Goal: Task Accomplishment & Management: Complete application form

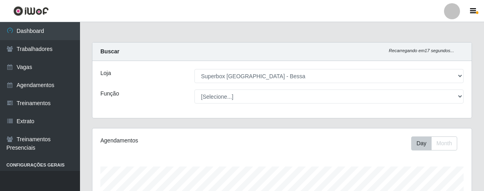
select select "206"
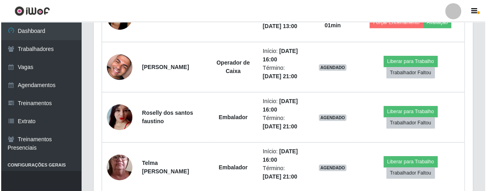
scroll to position [320, 0]
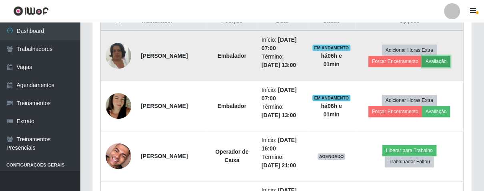
click at [442, 61] on button "Avaliação" at bounding box center [436, 61] width 28 height 11
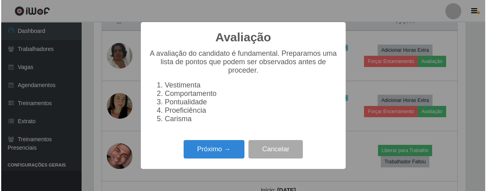
scroll to position [166, 375]
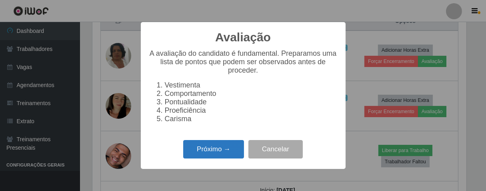
click at [213, 148] on button "Próximo →" at bounding box center [213, 149] width 61 height 19
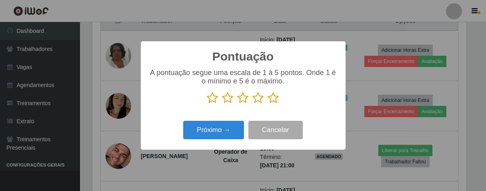
click at [275, 98] on icon at bounding box center [273, 98] width 11 height 12
click at [268, 104] on input "radio" at bounding box center [268, 104] width 0 height 0
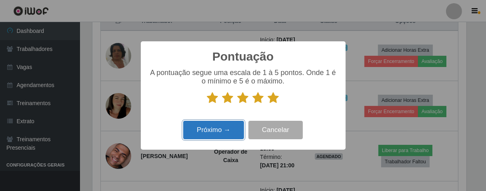
click at [236, 128] on button "Próximo →" at bounding box center [213, 129] width 61 height 19
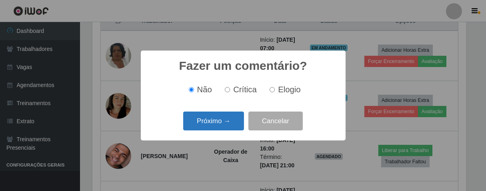
click at [236, 125] on button "Próximo →" at bounding box center [213, 120] width 61 height 19
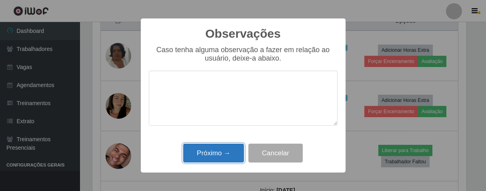
click at [230, 150] on button "Próximo →" at bounding box center [213, 152] width 61 height 19
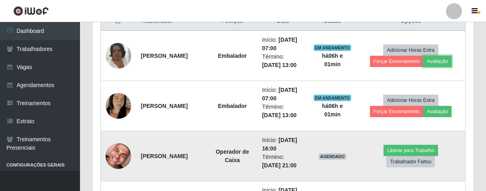
scroll to position [166, 379]
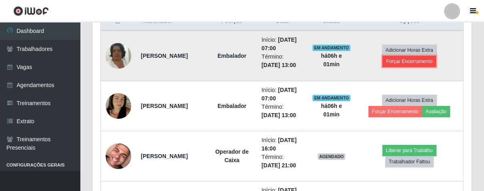
click at [402, 61] on button "Forçar Encerramento" at bounding box center [410, 61] width 54 height 11
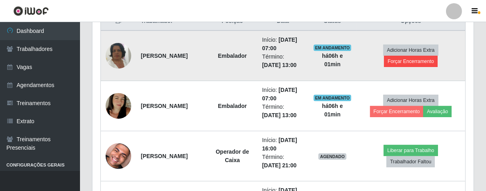
scroll to position [166, 375]
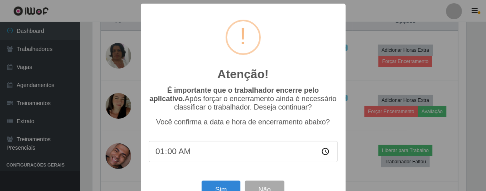
type input "13:00"
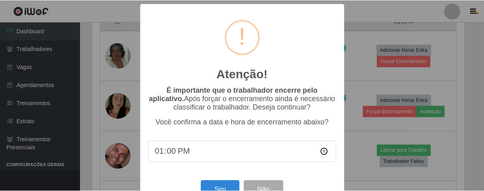
scroll to position [28, 0]
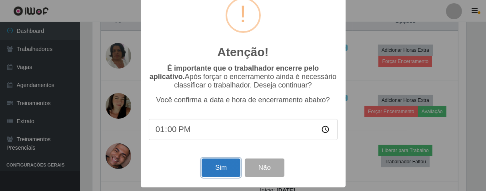
click at [229, 171] on button "Sim" at bounding box center [221, 167] width 39 height 19
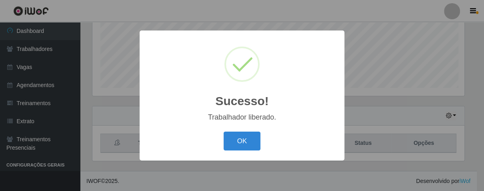
scroll to position [166, 375]
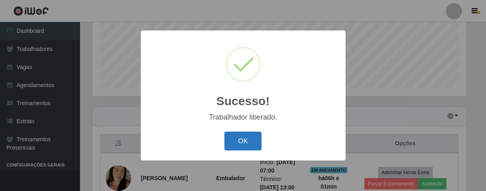
click at [255, 145] on button "OK" at bounding box center [243, 140] width 37 height 19
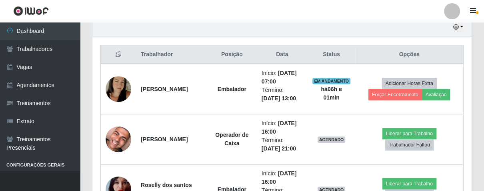
scroll to position [331, 0]
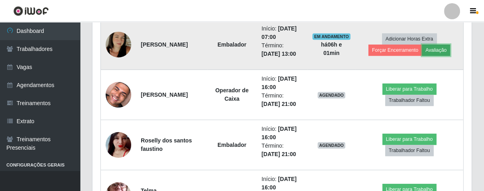
click at [442, 50] on button "Avaliação" at bounding box center [436, 49] width 28 height 11
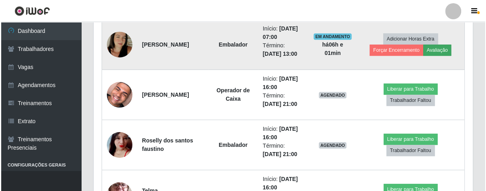
scroll to position [166, 375]
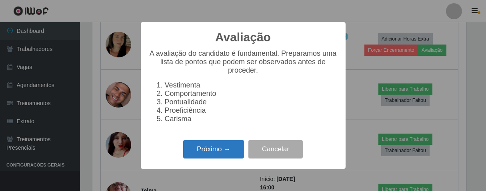
click at [220, 157] on button "Próximo →" at bounding box center [213, 149] width 61 height 19
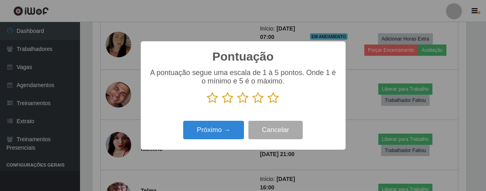
scroll to position [400157, 399949]
click at [273, 100] on icon at bounding box center [273, 98] width 11 height 12
click at [268, 104] on input "radio" at bounding box center [268, 104] width 0 height 0
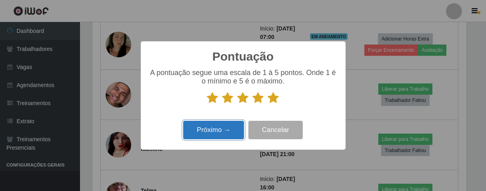
click at [235, 125] on button "Próximo →" at bounding box center [213, 129] width 61 height 19
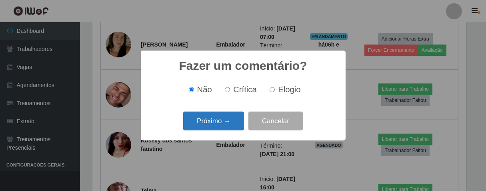
click at [233, 116] on button "Próximo →" at bounding box center [213, 120] width 61 height 19
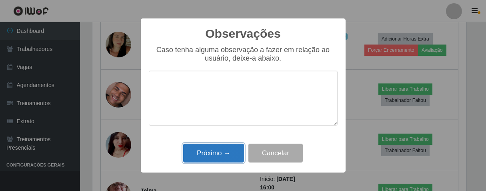
click at [231, 154] on button "Próximo →" at bounding box center [213, 152] width 61 height 19
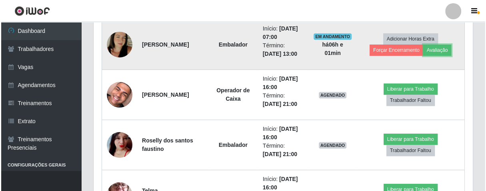
scroll to position [287, 0]
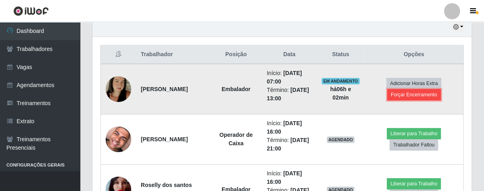
click at [405, 92] on button "Forçar Encerramento" at bounding box center [415, 94] width 54 height 11
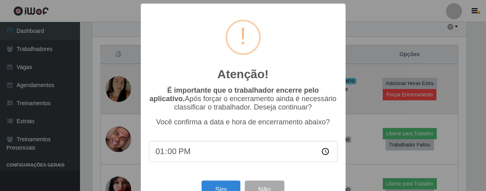
scroll to position [0, 0]
type input "13:00"
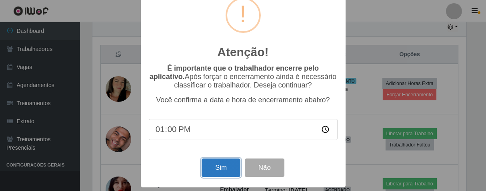
click at [231, 168] on button "Sim" at bounding box center [221, 167] width 39 height 19
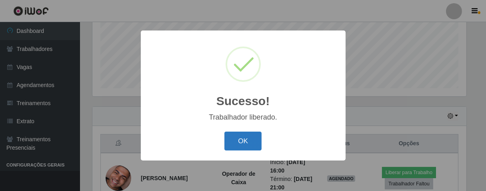
click at [239, 144] on button "OK" at bounding box center [243, 140] width 37 height 19
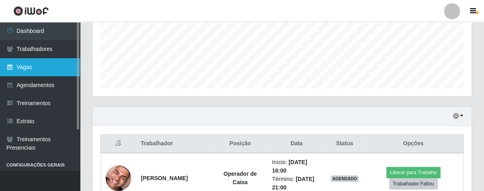
click at [30, 75] on link "Vagas" at bounding box center [40, 67] width 80 height 18
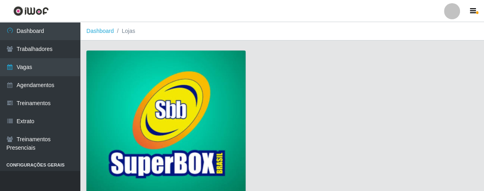
scroll to position [61, 0]
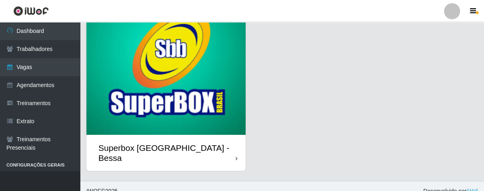
click at [227, 139] on div "Superbox [GEOGRAPHIC_DATA] - Bessa" at bounding box center [165, 153] width 159 height 36
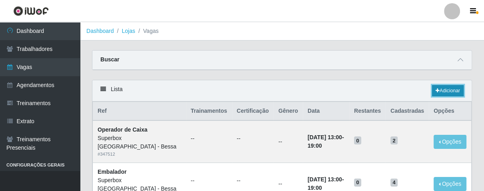
click at [450, 88] on link "Adicionar" at bounding box center [448, 90] width 32 height 11
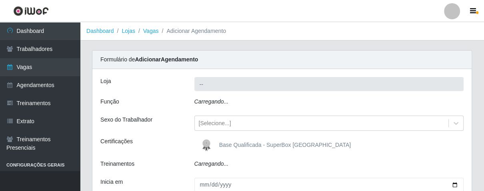
type input "Superbox [GEOGRAPHIC_DATA] - Bessa"
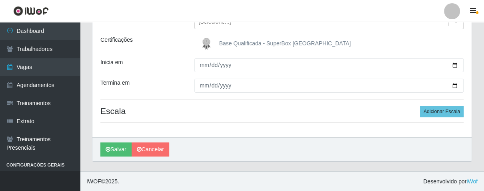
scroll to position [59, 0]
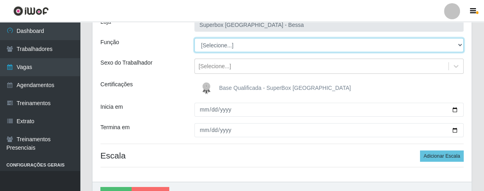
click at [266, 40] on select "[Selecione...] ASG ASG + ASG ++ Embalador Embalador + Embalador ++ Operador de …" at bounding box center [330, 45] width 270 height 14
select select "1"
click at [195, 38] on select "[Selecione...] ASG ASG + ASG ++ Embalador Embalador + Embalador ++ Operador de …" at bounding box center [330, 45] width 270 height 14
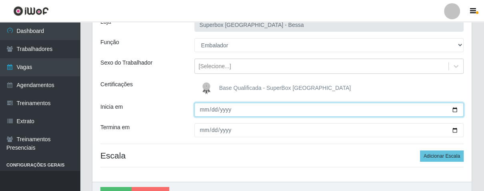
click at [206, 110] on input "Inicia em" at bounding box center [330, 109] width 270 height 14
type input "[DATE]"
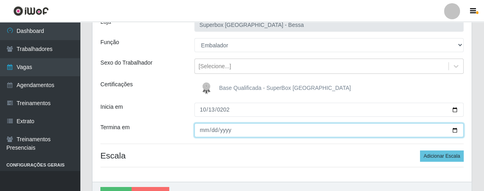
click at [201, 127] on input "Termina em" at bounding box center [330, 130] width 270 height 14
type input "[DATE]"
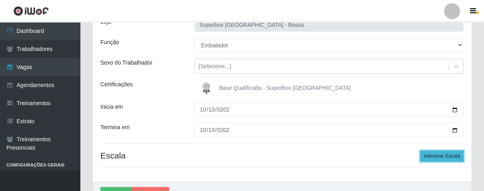
click at [448, 156] on button "Adicionar Escala" at bounding box center [442, 155] width 44 height 11
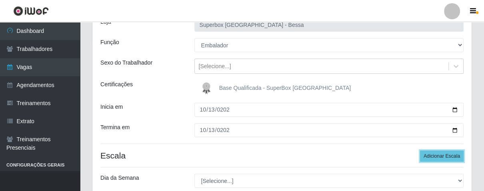
scroll to position [192, 0]
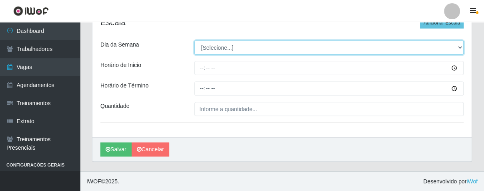
click at [241, 44] on select "[Selecione...] Segunda Terça Quarta Quinta Sexta Sábado Domingo" at bounding box center [330, 47] width 270 height 14
select select "1"
click at [195, 40] on select "[Selecione...] Segunda Terça Quarta Quinta Sexta Sábado Domingo" at bounding box center [330, 47] width 270 height 14
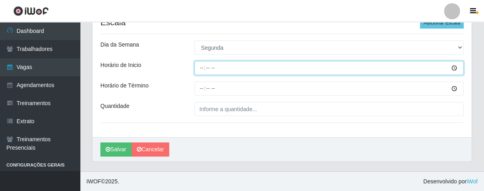
click at [198, 69] on input "Horário de Inicio" at bounding box center [330, 68] width 270 height 14
type input "14:00"
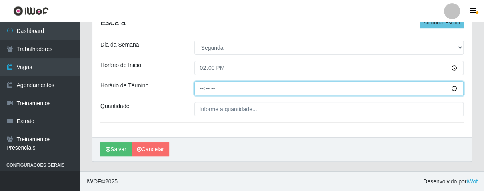
type input "20:00"
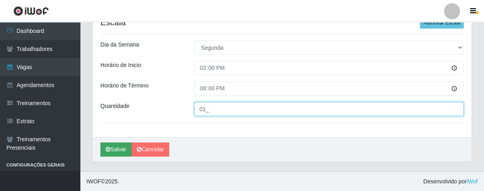
type input "01_"
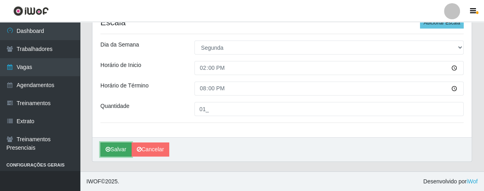
click at [119, 150] on button "Salvar" at bounding box center [115, 149] width 31 height 14
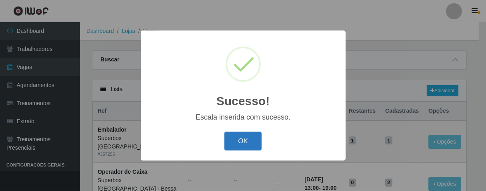
click at [249, 137] on button "OK" at bounding box center [243, 140] width 37 height 19
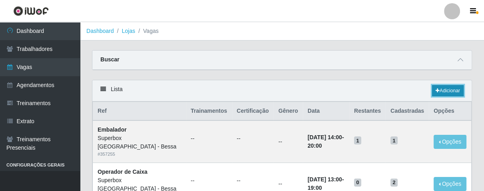
click at [439, 95] on link "Adicionar" at bounding box center [448, 90] width 32 height 11
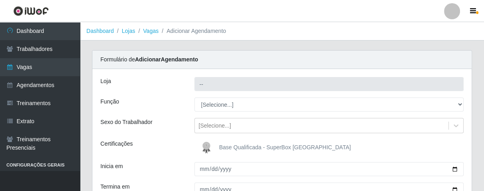
type input "Superbox [GEOGRAPHIC_DATA] - Bessa"
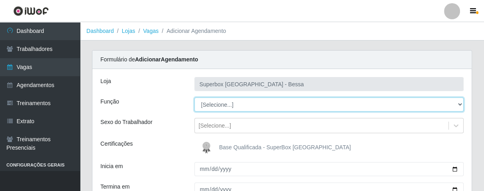
click at [250, 104] on select "[Selecione...] ASG ASG + ASG ++ Embalador Embalador + Embalador ++ Operador de …" at bounding box center [330, 104] width 270 height 14
select select "22"
click at [195, 97] on select "[Selecione...] ASG ASG + ASG ++ Embalador Embalador + Embalador ++ Operador de …" at bounding box center [330, 104] width 270 height 14
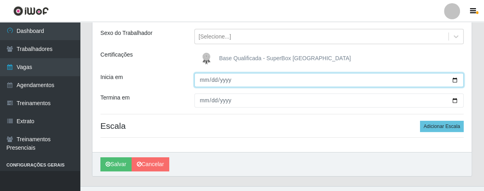
click at [205, 77] on input "Inicia em" at bounding box center [330, 80] width 270 height 14
type input "[DATE]"
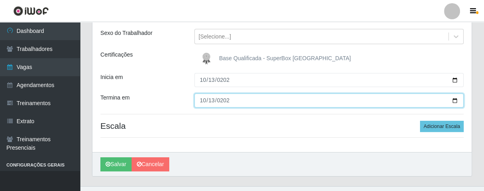
type input "[DATE]"
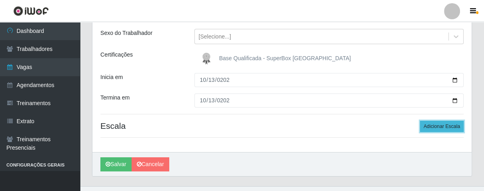
click at [430, 127] on button "Adicionar Escala" at bounding box center [442, 125] width 44 height 11
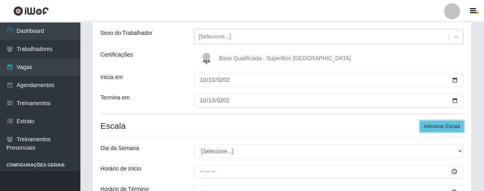
scroll to position [192, 0]
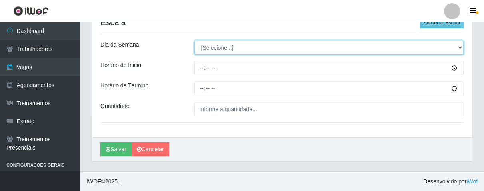
click at [253, 44] on select "[Selecione...] Segunda Terça Quarta Quinta Sexta Sábado Domingo" at bounding box center [330, 47] width 270 height 14
select select "1"
click at [195, 40] on select "[Selecione...] Segunda Terça Quarta Quinta Sexta Sábado Domingo" at bounding box center [330, 47] width 270 height 14
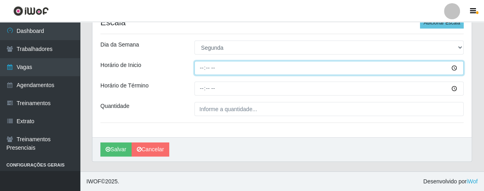
click at [201, 67] on input "Horário de Inicio" at bounding box center [330, 68] width 270 height 14
type input "16:00"
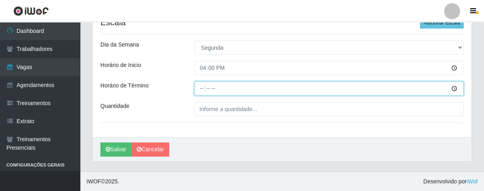
type input "21:00"
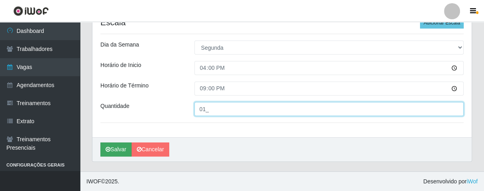
type input "01_"
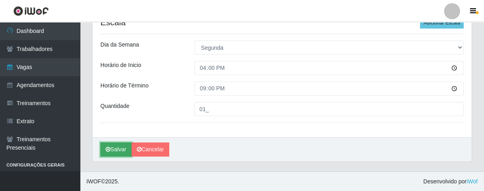
click at [119, 150] on button "Salvar" at bounding box center [115, 149] width 31 height 14
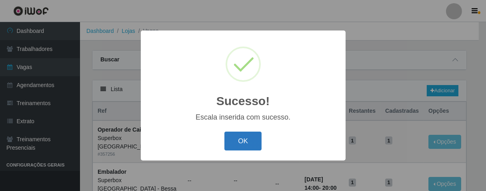
click at [243, 136] on button "OK" at bounding box center [243, 140] width 37 height 19
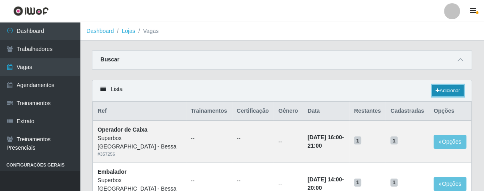
click at [438, 88] on icon at bounding box center [438, 90] width 4 height 5
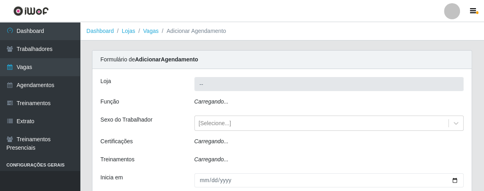
type input "Superbox [GEOGRAPHIC_DATA] - Bessa"
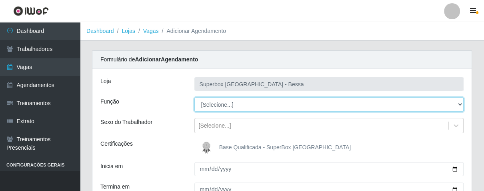
click at [239, 104] on select "[Selecione...] ASG ASG + ASG ++ Embalador Embalador + Embalador ++ Operador de …" at bounding box center [330, 104] width 270 height 14
select select "1"
click at [195, 97] on select "[Selecione...] ASG ASG + ASG ++ Embalador Embalador + Embalador ++ Operador de …" at bounding box center [330, 104] width 270 height 14
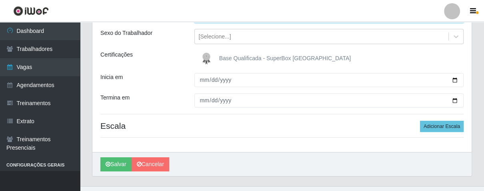
scroll to position [104, 0]
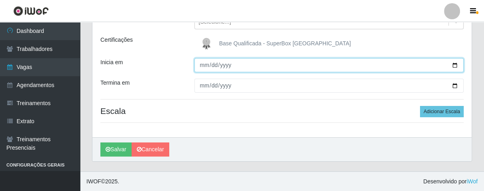
click at [201, 60] on input "Inicia em" at bounding box center [330, 65] width 270 height 14
type input "[DATE]"
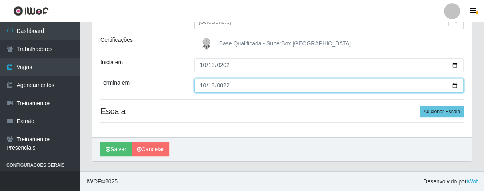
type input "0220-10-13"
type input "[DATE]"
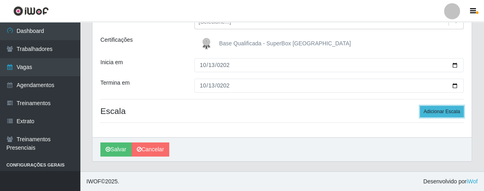
drag, startPoint x: 439, startPoint y: 114, endPoint x: 368, endPoint y: 108, distance: 71.1
click at [436, 111] on button "Adicionar Escala" at bounding box center [442, 111] width 44 height 11
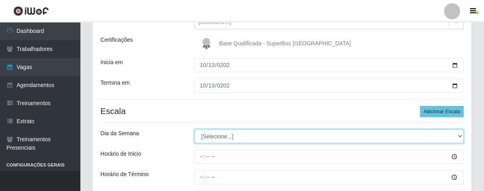
drag, startPoint x: 256, startPoint y: 133, endPoint x: 258, endPoint y: 140, distance: 7.4
click at [257, 140] on select "[Selecione...] Segunda Terça Quarta Quinta Sexta Sábado Domingo" at bounding box center [330, 136] width 270 height 14
select select "1"
click at [195, 129] on select "[Selecione...] Segunda Terça Quarta Quinta Sexta Sábado Domingo" at bounding box center [330, 136] width 270 height 14
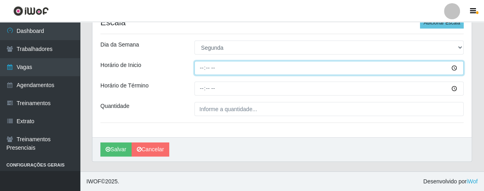
click at [202, 68] on input "Horário de Inicio" at bounding box center [330, 68] width 270 height 14
type input "16:00"
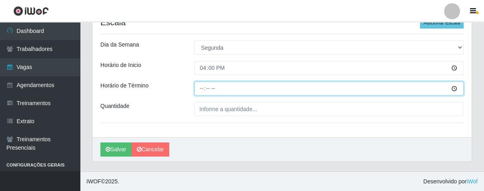
type input "21:00"
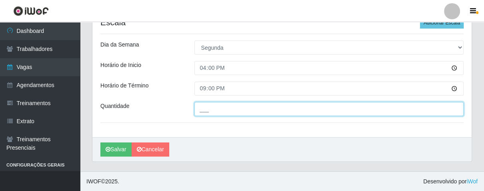
click at [205, 104] on input "___" at bounding box center [330, 109] width 270 height 14
type input "02_"
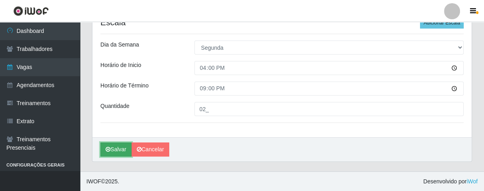
click at [122, 144] on button "Salvar" at bounding box center [115, 149] width 31 height 14
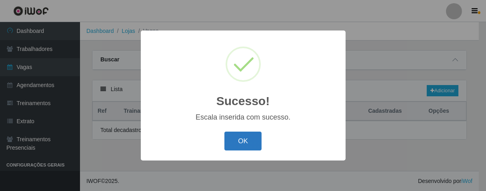
click at [256, 137] on button "OK" at bounding box center [243, 140] width 37 height 19
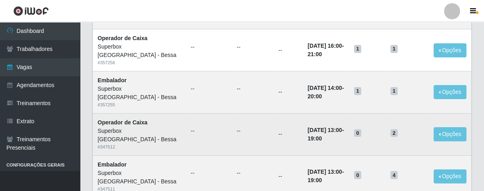
scroll to position [178, 0]
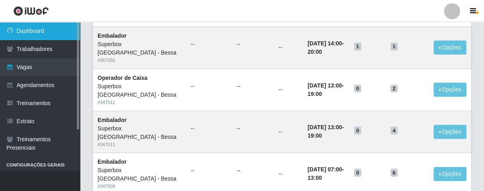
click at [34, 31] on link "Dashboard" at bounding box center [40, 31] width 80 height 18
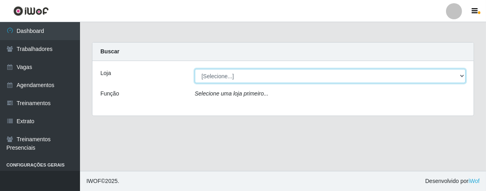
click at [276, 76] on select "[Selecione...] Superbox [GEOGRAPHIC_DATA] - Bessa" at bounding box center [330, 76] width 271 height 14
select select "206"
click at [195, 69] on select "[Selecione...] Superbox [GEOGRAPHIC_DATA] - Bessa" at bounding box center [330, 76] width 271 height 14
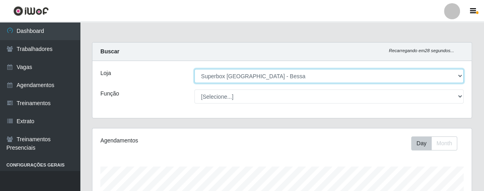
scroll to position [166, 379]
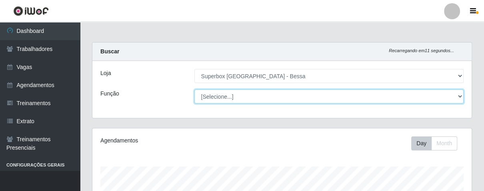
click at [248, 95] on select "[Selecione...] ASG ASG + ASG ++ Embalador Embalador + Embalador ++ Operador de …" at bounding box center [330, 96] width 270 height 14
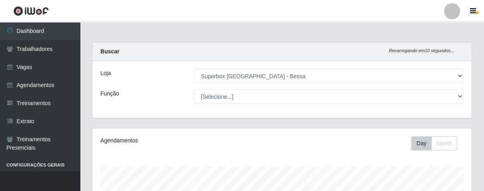
click at [147, 84] on div "Loja [Selecione...] Superbox Brasil - Bessa Função [Selecione...] ASG ASG + ASG…" at bounding box center [282, 89] width 380 height 57
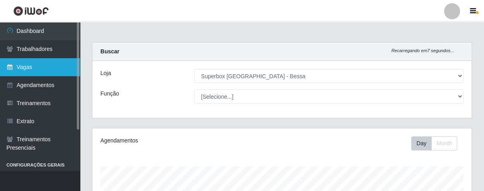
click at [52, 68] on link "Vagas" at bounding box center [40, 67] width 80 height 18
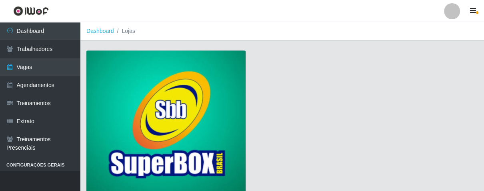
scroll to position [61, 0]
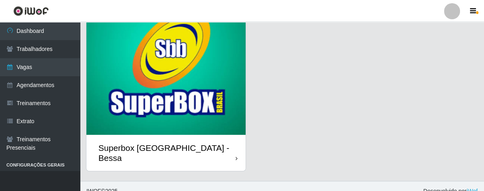
click at [232, 143] on div "Superbox [GEOGRAPHIC_DATA] - Bessa" at bounding box center [165, 153] width 159 height 36
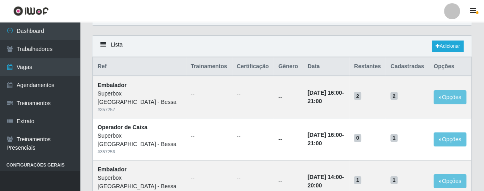
scroll to position [89, 0]
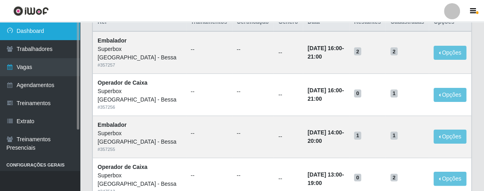
click at [60, 31] on link "Dashboard" at bounding box center [40, 31] width 80 height 18
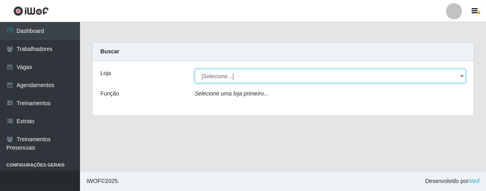
click at [275, 81] on select "[Selecione...] Superbox [GEOGRAPHIC_DATA] - Bessa" at bounding box center [330, 76] width 271 height 14
select select "206"
click at [195, 69] on select "[Selecione...] Superbox [GEOGRAPHIC_DATA] - Bessa" at bounding box center [330, 76] width 271 height 14
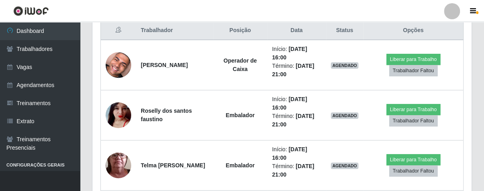
scroll to position [355, 0]
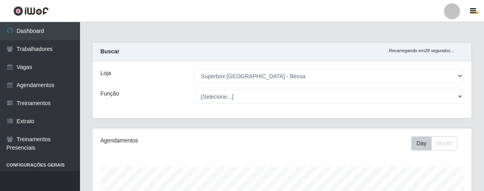
select select "206"
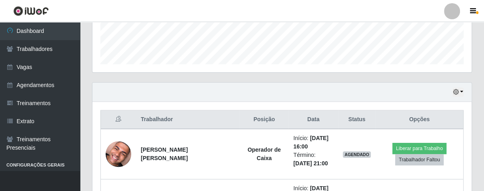
scroll to position [166, 379]
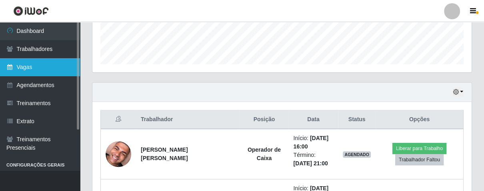
click at [32, 63] on link "Vagas" at bounding box center [40, 67] width 80 height 18
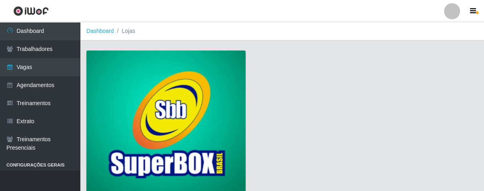
scroll to position [61, 0]
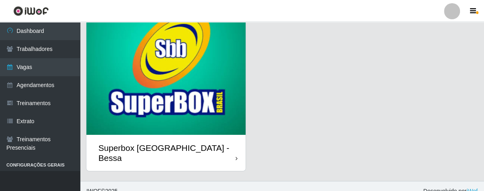
click at [235, 141] on div "Superbox [GEOGRAPHIC_DATA] - Bessa" at bounding box center [165, 153] width 159 height 36
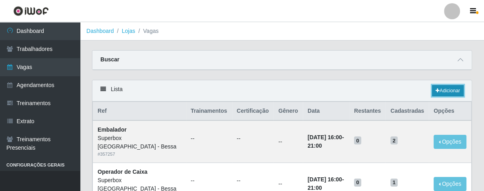
click at [446, 92] on link "Adicionar" at bounding box center [448, 90] width 32 height 11
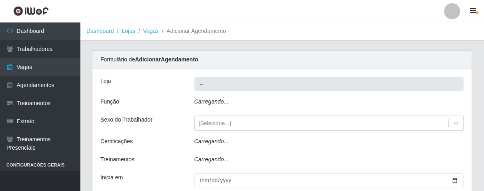
type input "Superbox [GEOGRAPHIC_DATA] - Bessa"
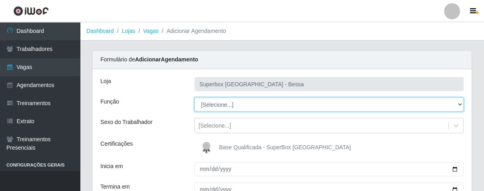
click at [248, 104] on select "[Selecione...] ASG ASG + ASG ++ Embalador Embalador + Embalador ++ Operador de …" at bounding box center [330, 104] width 270 height 14
select select "22"
click at [195, 97] on select "[Selecione...] ASG ASG + ASG ++ Embalador Embalador + Embalador ++ Operador de …" at bounding box center [330, 104] width 270 height 14
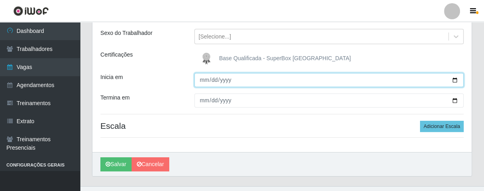
click at [202, 82] on input "Inicia em" at bounding box center [330, 80] width 270 height 14
type input "[DATE]"
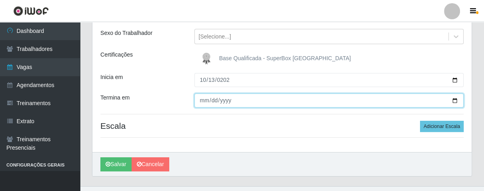
click at [200, 98] on input "Termina em" at bounding box center [330, 100] width 270 height 14
type input "[DATE]"
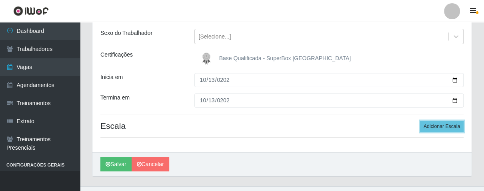
drag, startPoint x: 426, startPoint y: 126, endPoint x: 407, endPoint y: 126, distance: 18.8
click at [425, 126] on button "Adicionar Escala" at bounding box center [442, 125] width 44 height 11
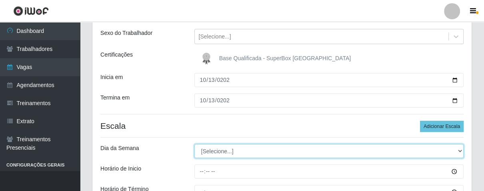
click at [218, 154] on select "[Selecione...] Segunda Terça Quarta Quinta Sexta Sábado Domingo" at bounding box center [330, 151] width 270 height 14
select select "1"
click at [195, 144] on select "[Selecione...] Segunda Terça Quarta Quinta Sexta Sábado Domingo" at bounding box center [330, 151] width 270 height 14
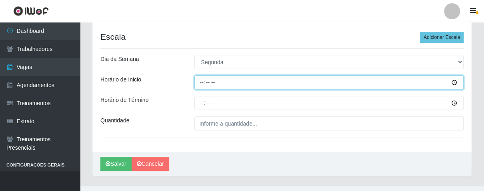
click at [200, 86] on input "Horário de Inicio" at bounding box center [330, 82] width 270 height 14
type input "07:00"
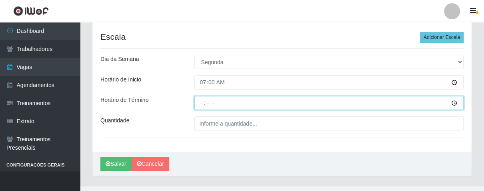
type input "13:00"
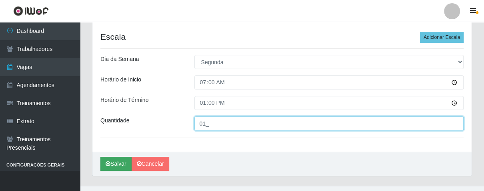
type input "01_"
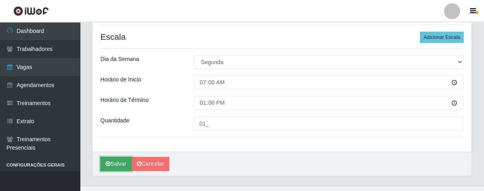
click at [116, 161] on button "Salvar" at bounding box center [115, 164] width 31 height 14
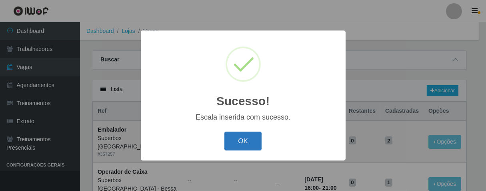
click at [241, 143] on button "OK" at bounding box center [243, 140] width 37 height 19
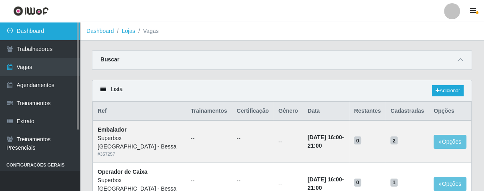
click at [53, 26] on link "Dashboard" at bounding box center [40, 31] width 80 height 18
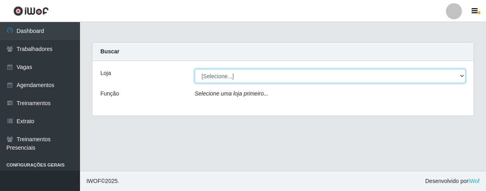
click at [296, 75] on select "[Selecione...] Superbox [GEOGRAPHIC_DATA] - Bessa" at bounding box center [330, 76] width 271 height 14
select select "206"
click at [195, 69] on select "[Selecione...] Superbox [GEOGRAPHIC_DATA] - Bessa" at bounding box center [330, 76] width 271 height 14
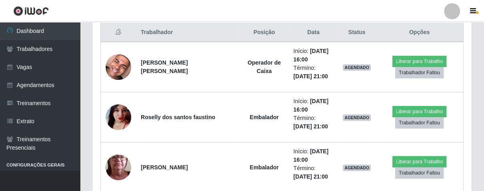
scroll to position [265, 0]
